Goal: Task Accomplishment & Management: Complete application form

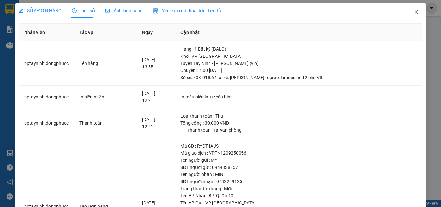
click at [414, 11] on icon "close" at bounding box center [416, 11] width 5 height 5
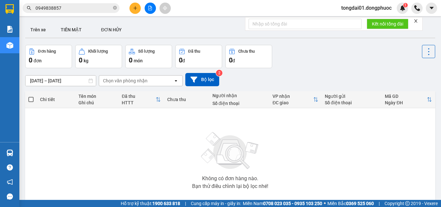
click at [88, 7] on input "0949838857" at bounding box center [74, 8] width 76 height 7
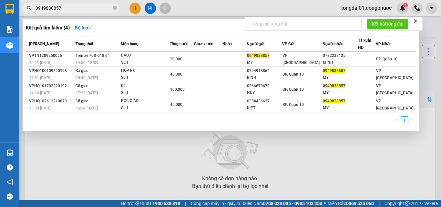
drag, startPoint x: 88, startPoint y: 7, endPoint x: 70, endPoint y: 6, distance: 17.5
click at [70, 6] on input "0949838857" at bounding box center [74, 8] width 76 height 7
paste input "355428290"
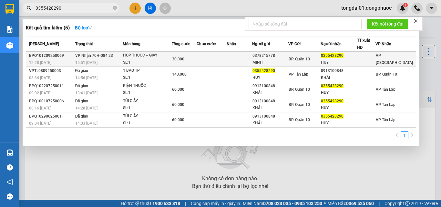
type input "0355428290"
click at [92, 53] on span "VP Nhận 70H-084.23" at bounding box center [94, 55] width 38 height 5
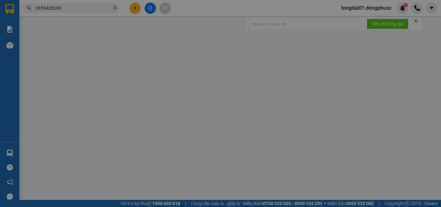
type input "0378215778"
type input "MINH"
type input "0355428290"
type input "HUY"
type input "30.000"
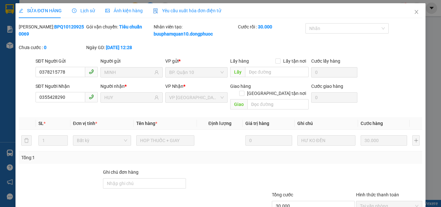
click at [81, 9] on span "Lịch sử" at bounding box center [83, 10] width 23 height 5
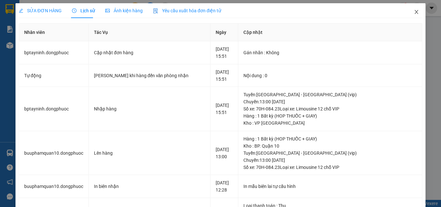
click at [414, 12] on icon "close" at bounding box center [416, 11] width 5 height 5
